Goal: Task Accomplishment & Management: Manage account settings

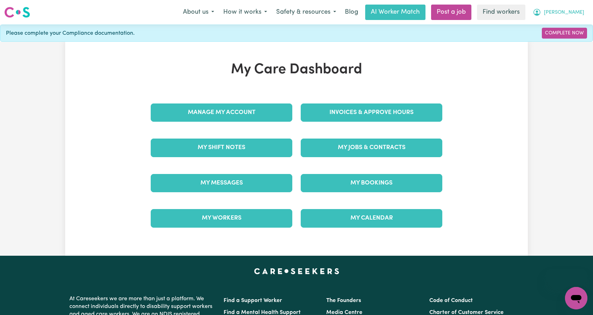
click at [541, 9] on icon "My Account" at bounding box center [537, 12] width 8 height 8
click at [556, 44] on link "Logout" at bounding box center [560, 40] width 55 height 13
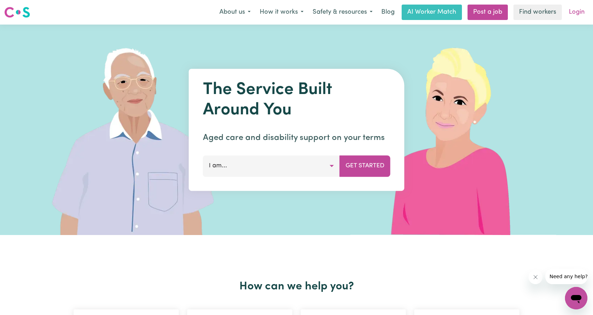
click at [580, 11] on link "Login" at bounding box center [577, 12] width 24 height 15
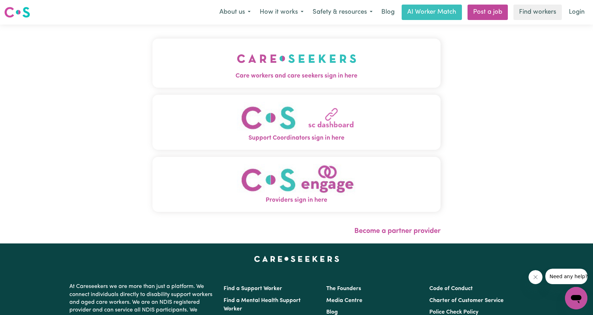
click at [311, 77] on span "Care workers and care seekers sign in here" at bounding box center [297, 76] width 288 height 9
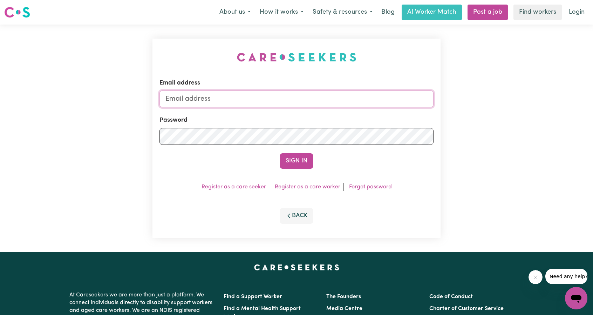
click at [296, 96] on input "Email address" at bounding box center [297, 98] width 274 height 17
drag, startPoint x: 201, startPoint y: 101, endPoint x: 347, endPoint y: 126, distance: 147.6
click at [368, 115] on form "Email address [EMAIL_ADDRESS][PERSON_NAME][DOMAIN_NAME] Password Sign In" at bounding box center [297, 124] width 274 height 90
type input "[EMAIL_ADDRESS][DOMAIN_NAME]"
click at [290, 151] on form "Email address [EMAIL_ADDRESS][DOMAIN_NAME] Password Sign In" at bounding box center [297, 124] width 274 height 90
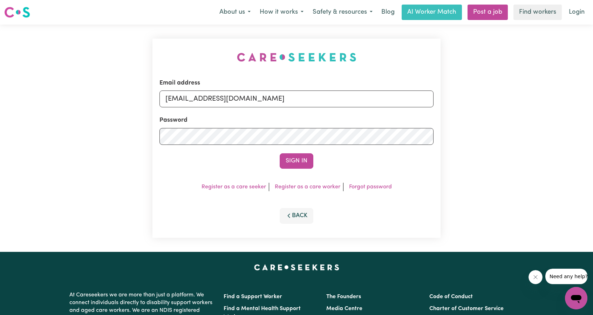
click at [293, 160] on button "Sign In" at bounding box center [297, 160] width 34 height 15
